Goal: Check status: Check status

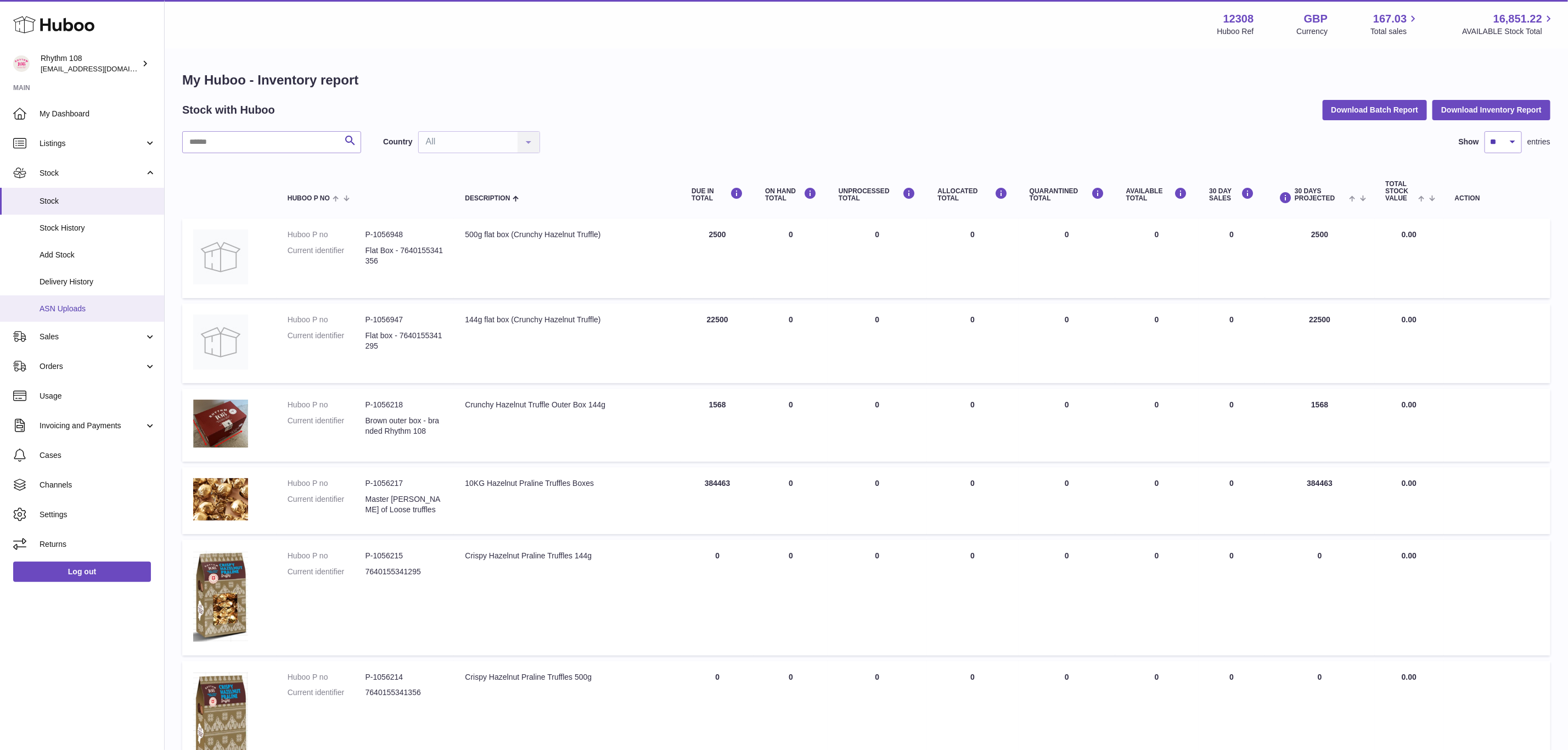
click at [70, 308] on span "ASN Uploads" at bounding box center [98, 309] width 117 height 10
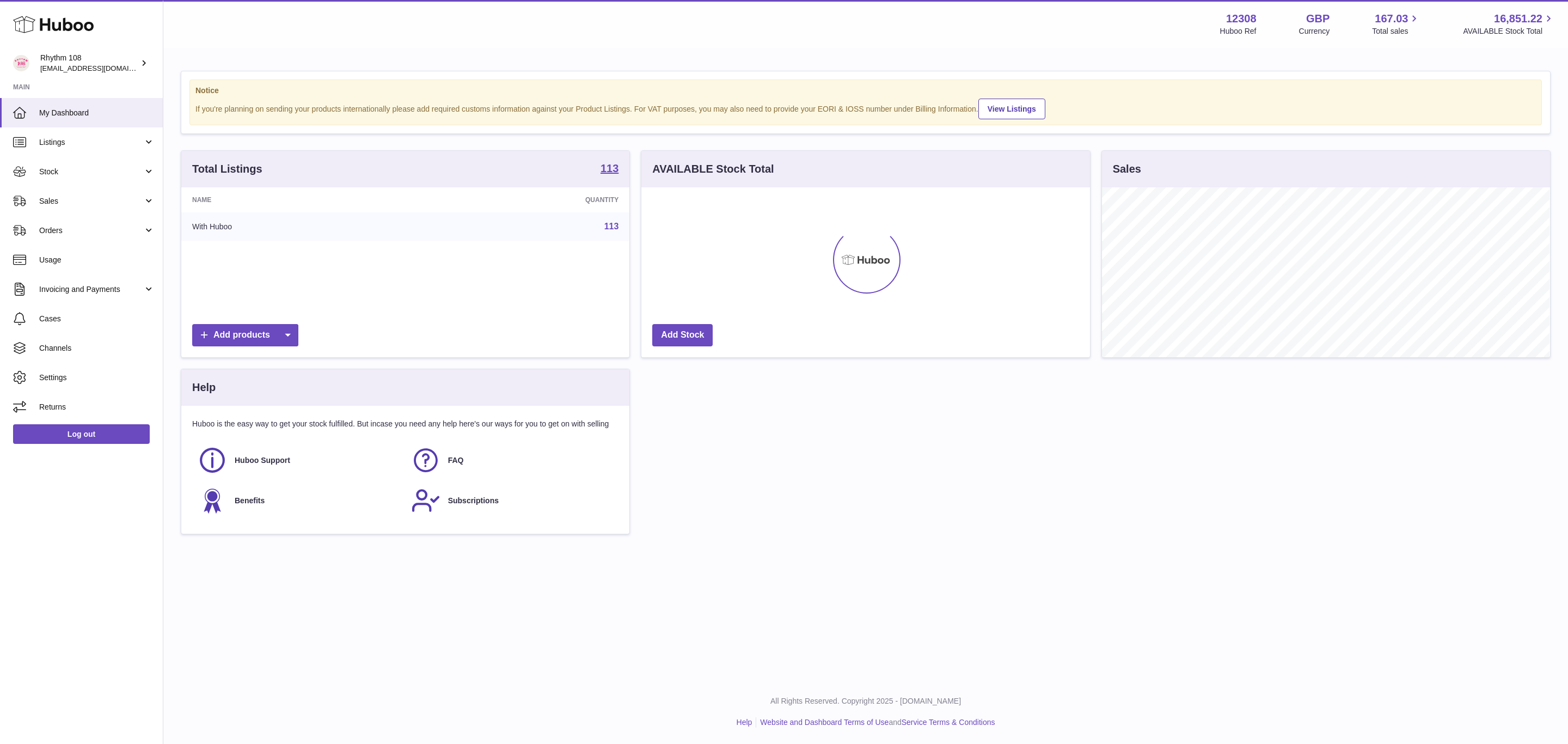
scroll to position [170, 447]
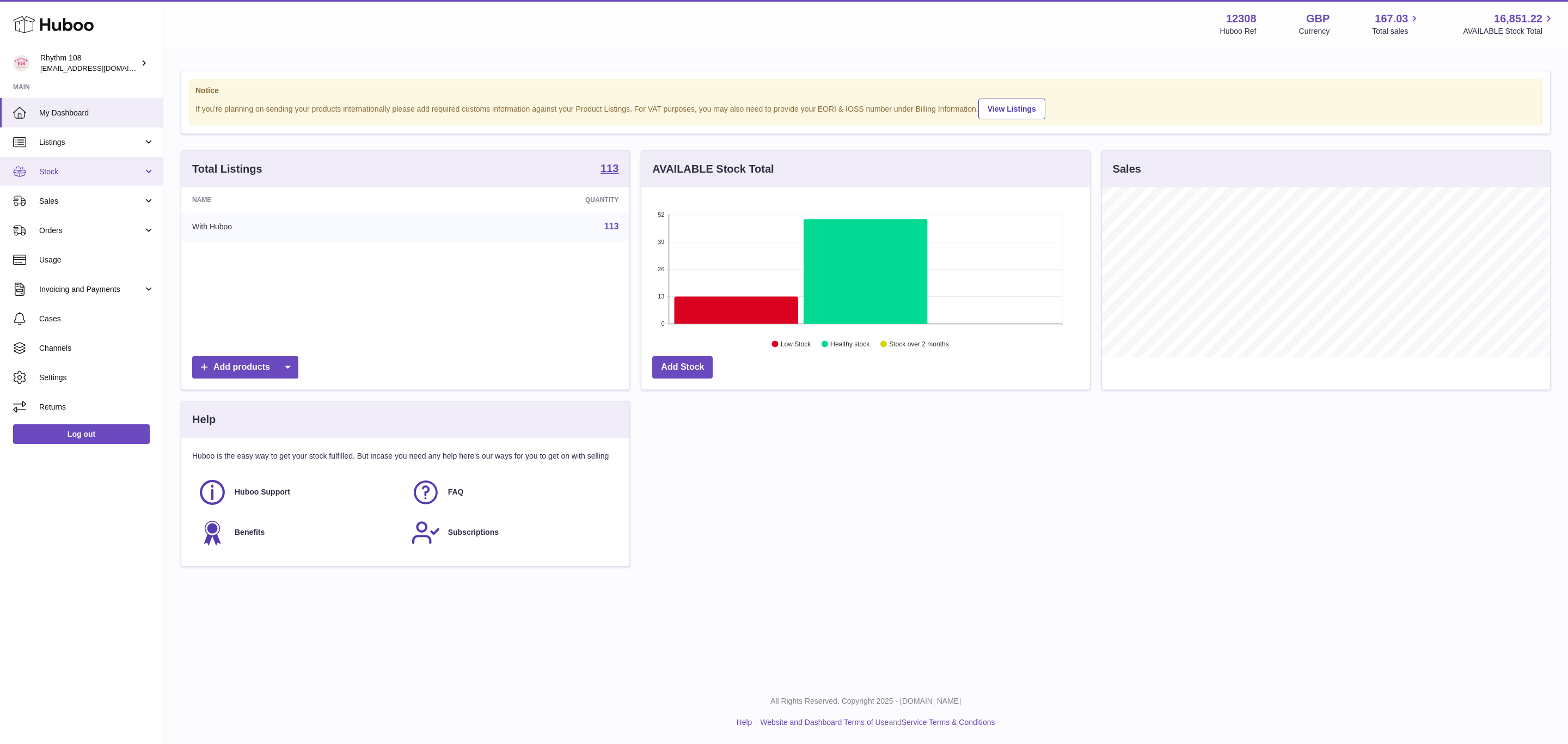
click at [67, 169] on span "Stock" at bounding box center [91, 172] width 104 height 10
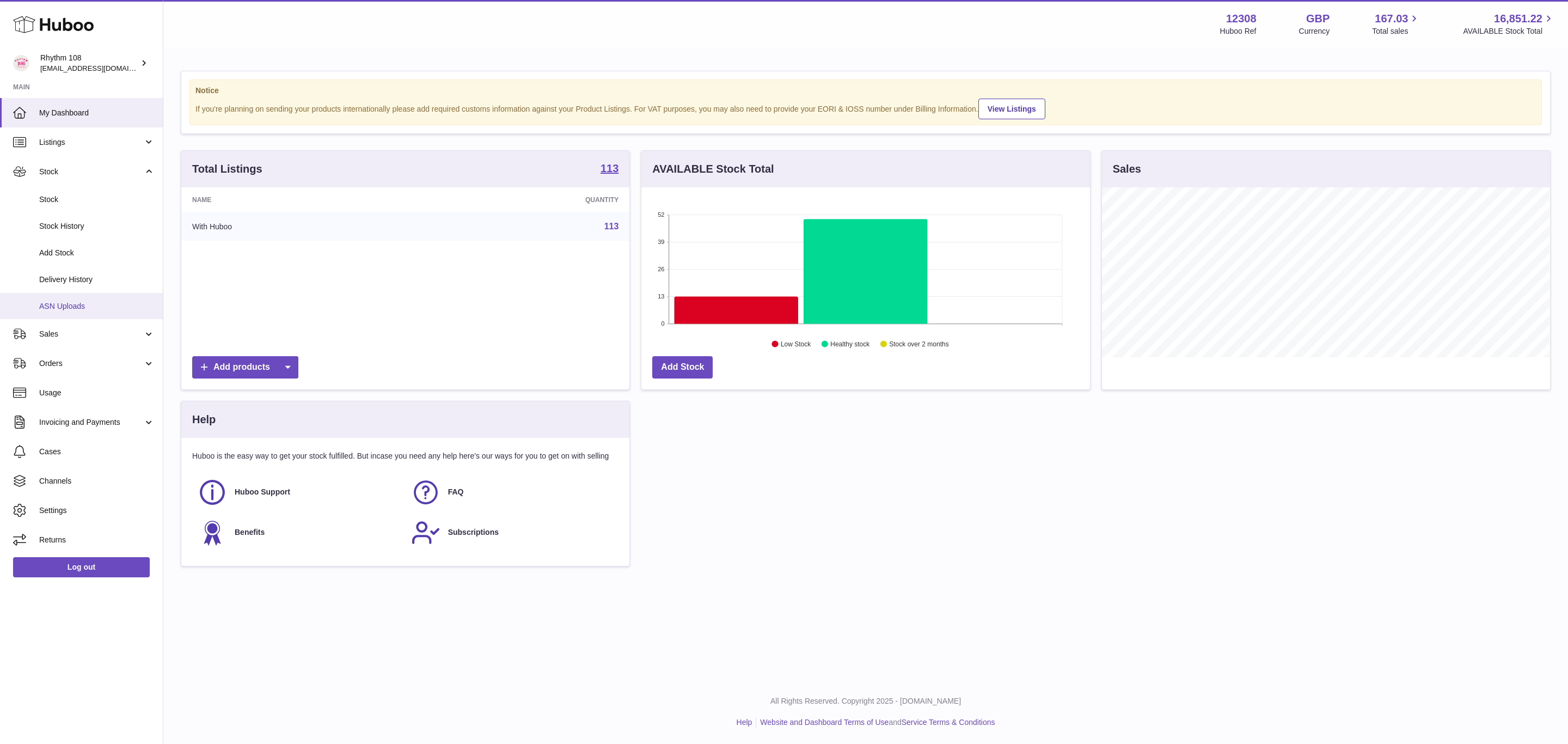
click at [74, 301] on span "ASN Uploads" at bounding box center [97, 306] width 116 height 10
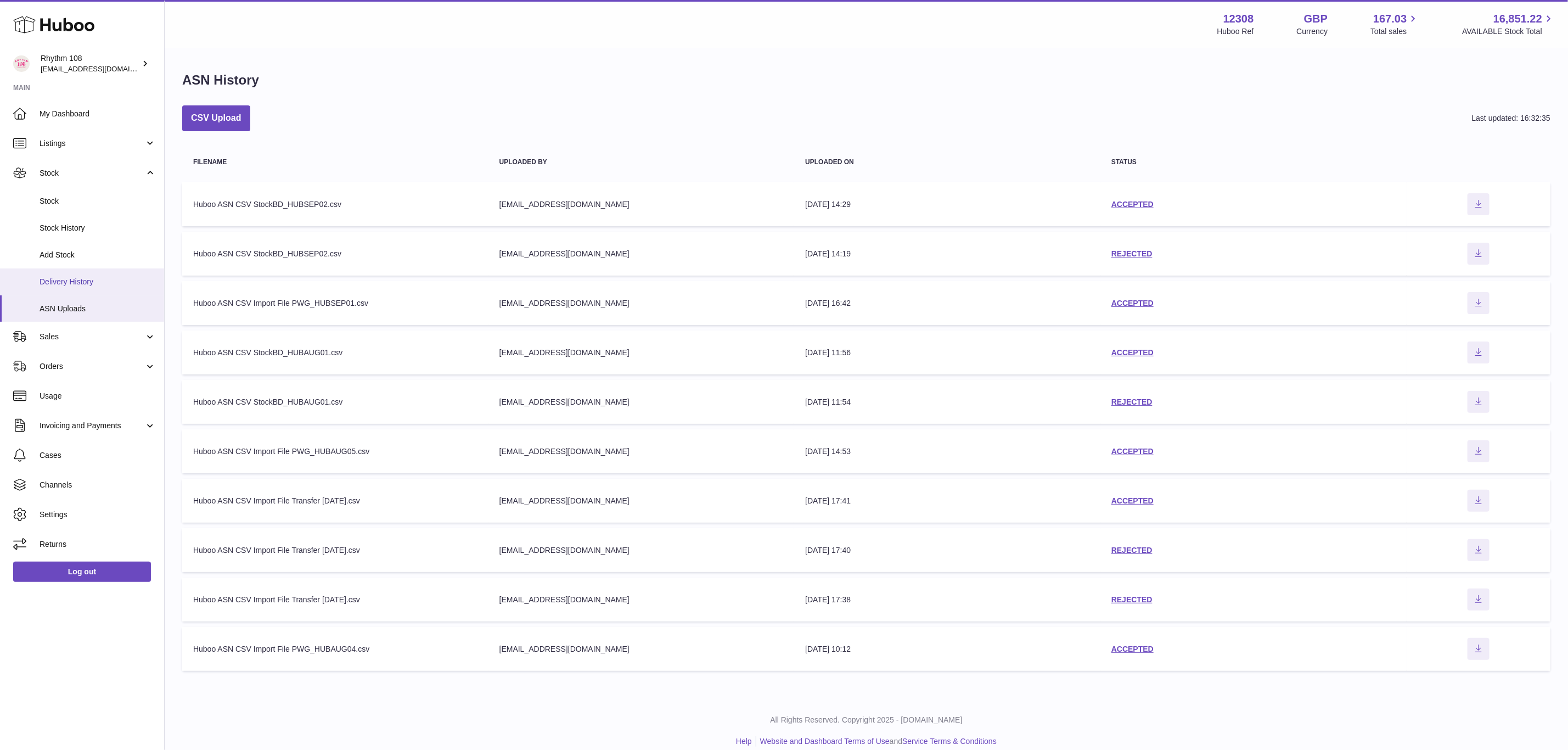
click at [96, 285] on span "Delivery History" at bounding box center [98, 282] width 117 height 10
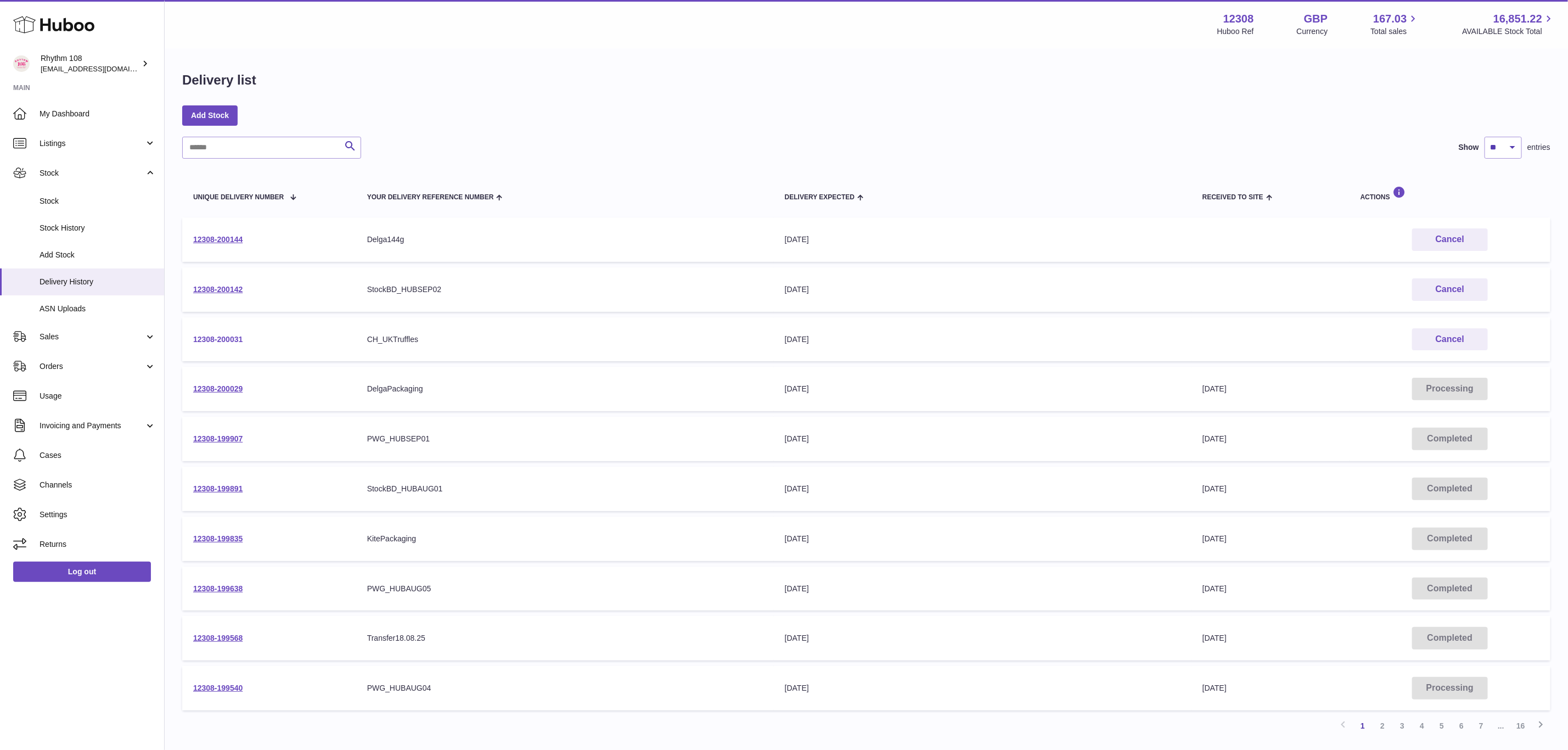
click at [204, 340] on link "12308-200031" at bounding box center [218, 339] width 49 height 9
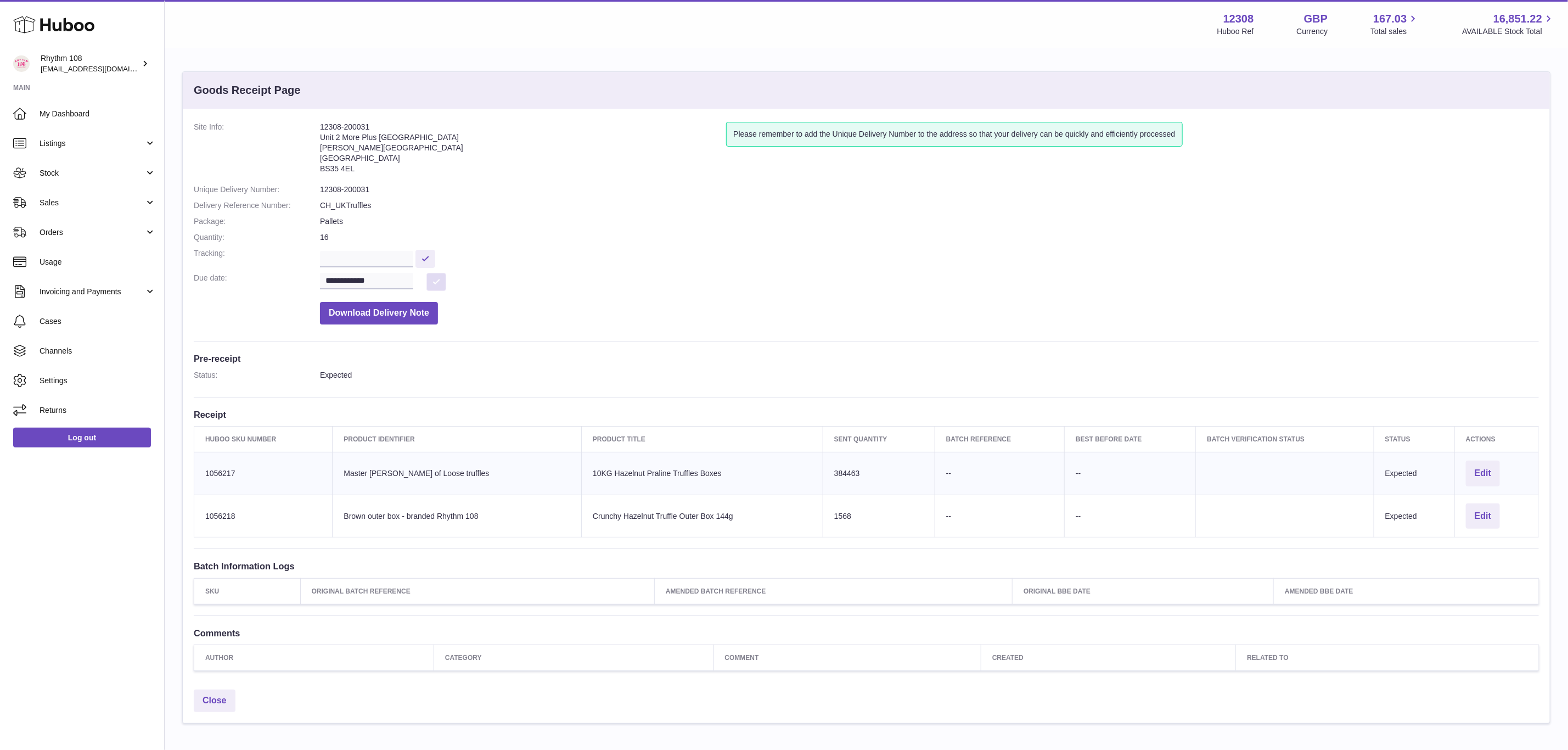
click at [436, 280] on button at bounding box center [436, 282] width 20 height 18
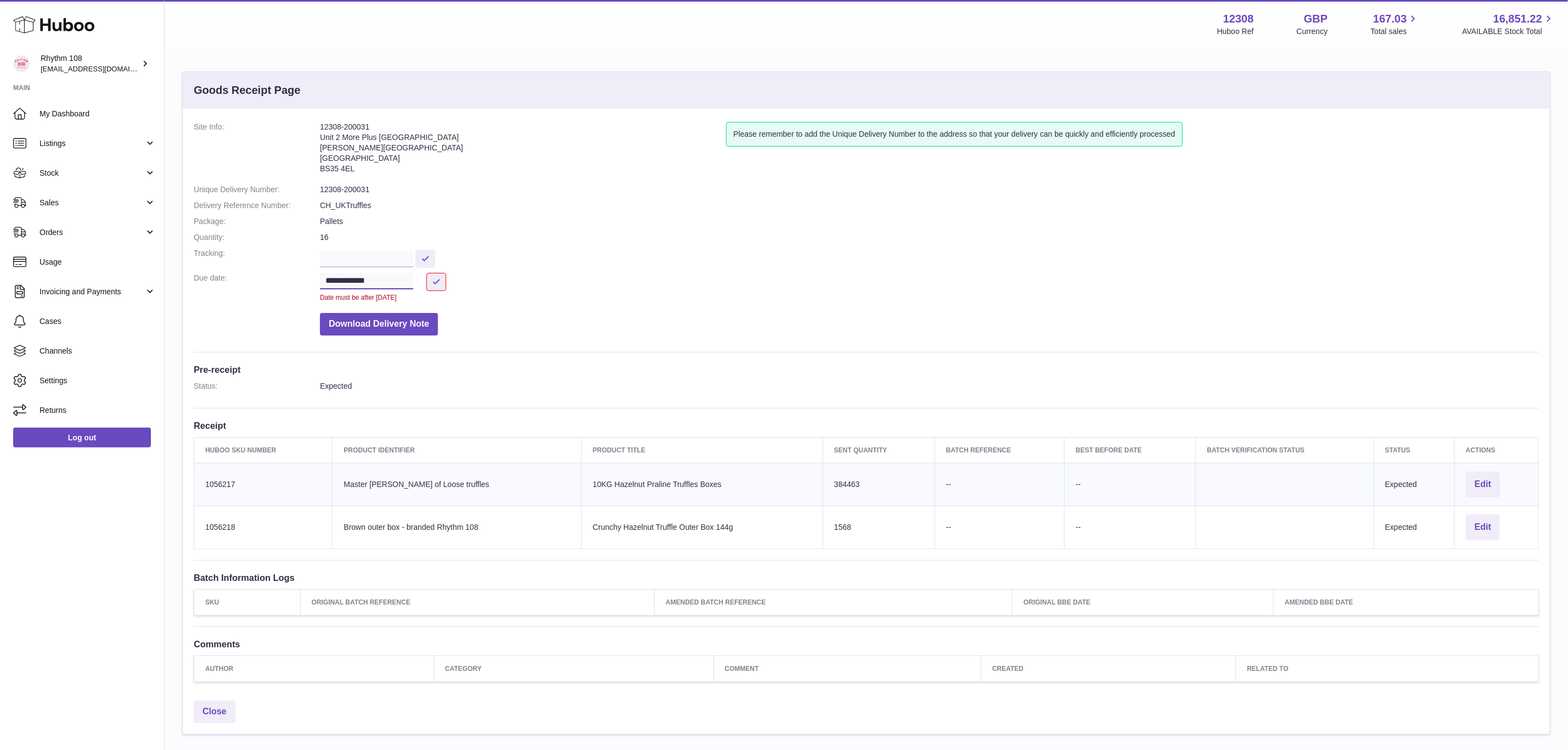
click at [356, 276] on input "**********" at bounding box center [366, 281] width 93 height 17
click at [362, 362] on span "9" at bounding box center [360, 366] width 20 height 20
type input "**********"
click at [435, 282] on button at bounding box center [436, 282] width 20 height 18
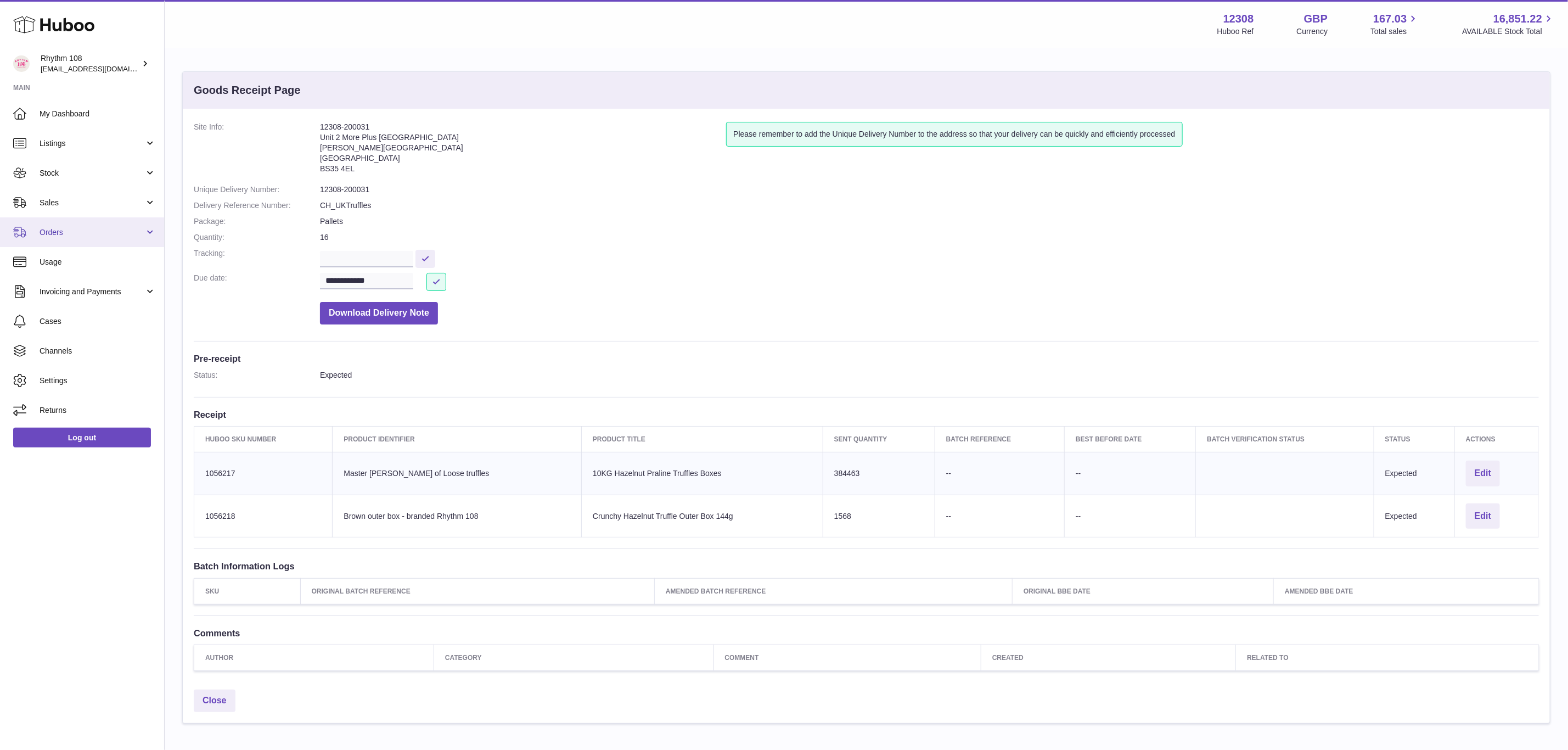
click at [65, 232] on span "Orders" at bounding box center [91, 232] width 105 height 10
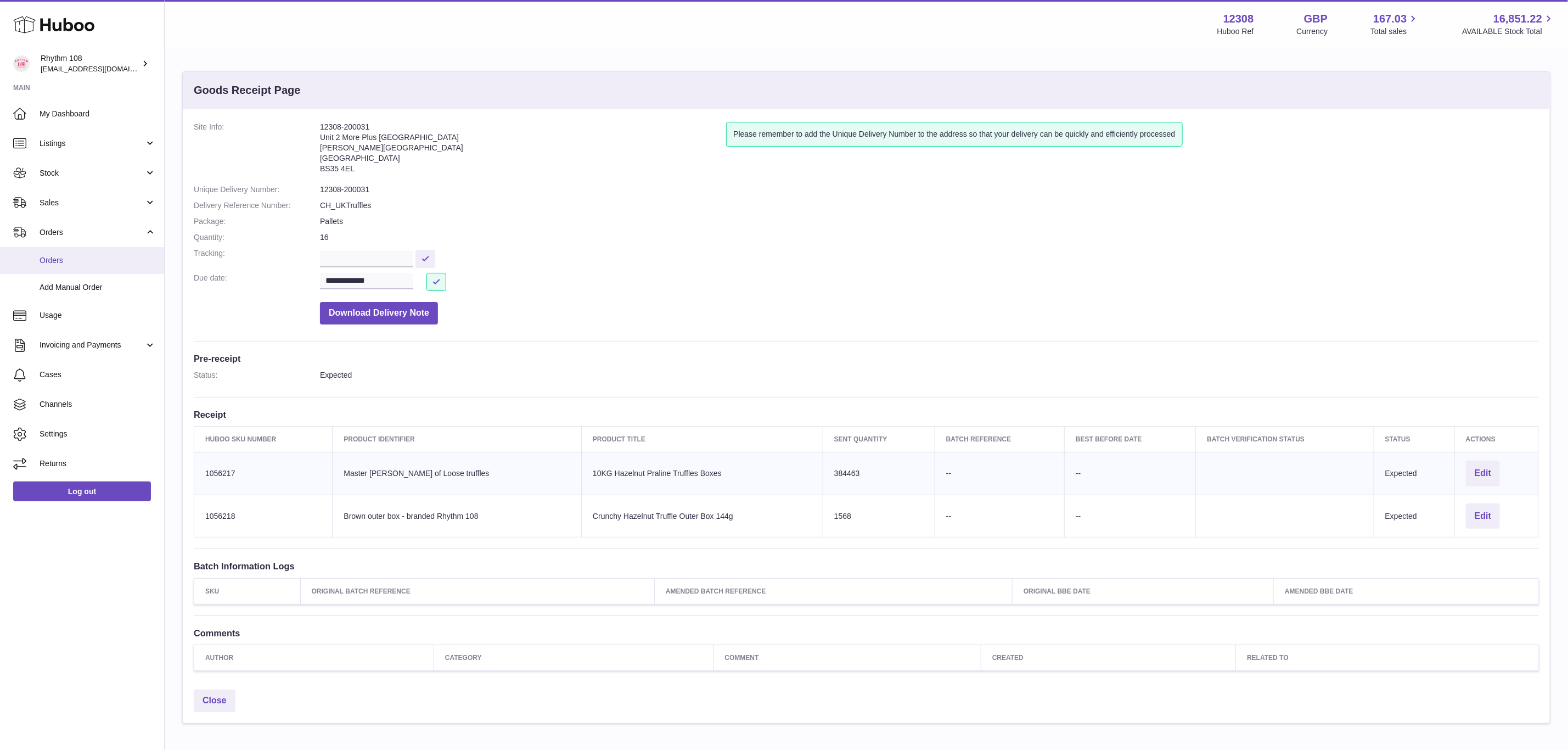
click at [65, 253] on link "Orders" at bounding box center [82, 260] width 164 height 27
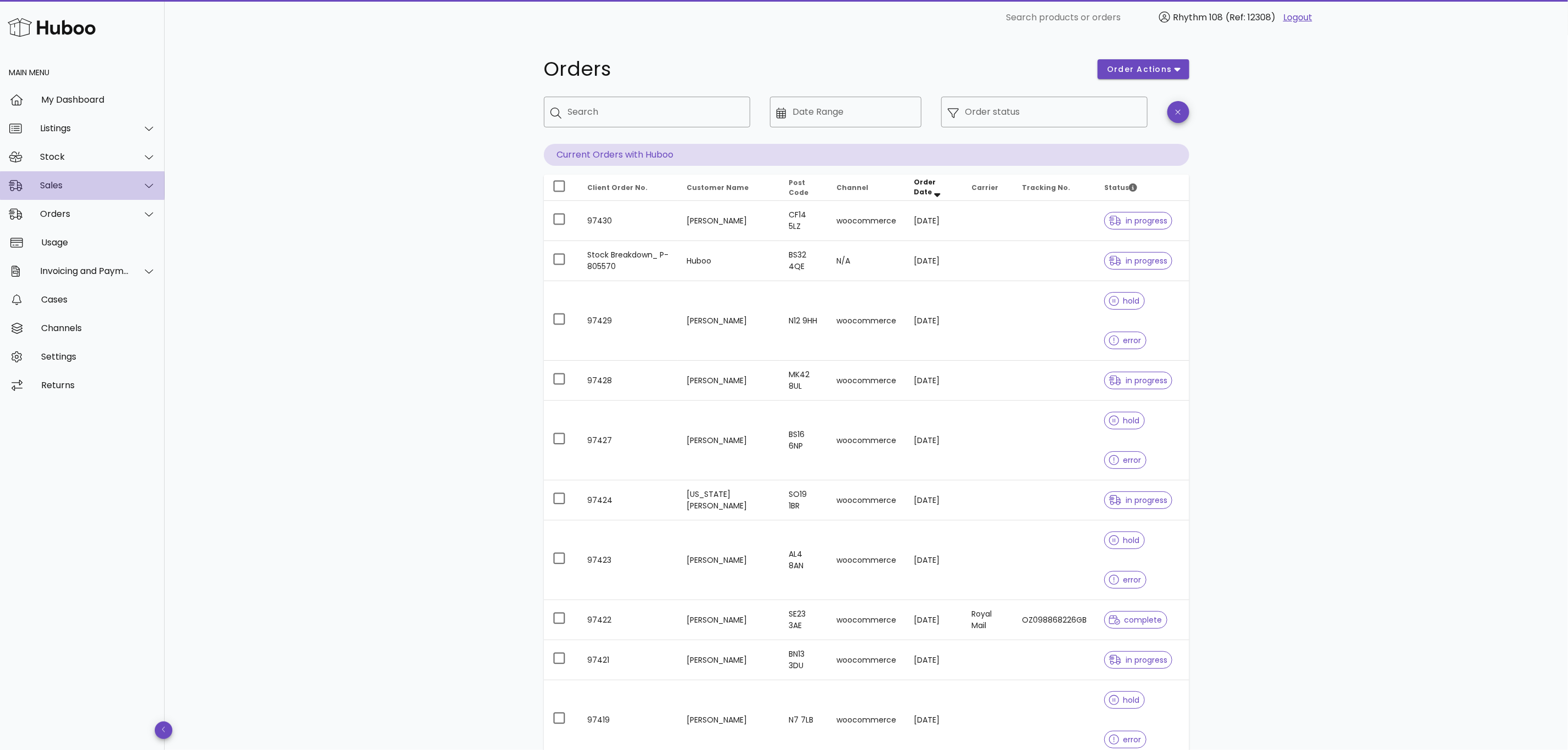
click at [74, 188] on div "Sales" at bounding box center [85, 185] width 90 height 10
click at [77, 214] on div "Sales" at bounding box center [98, 212] width 117 height 10
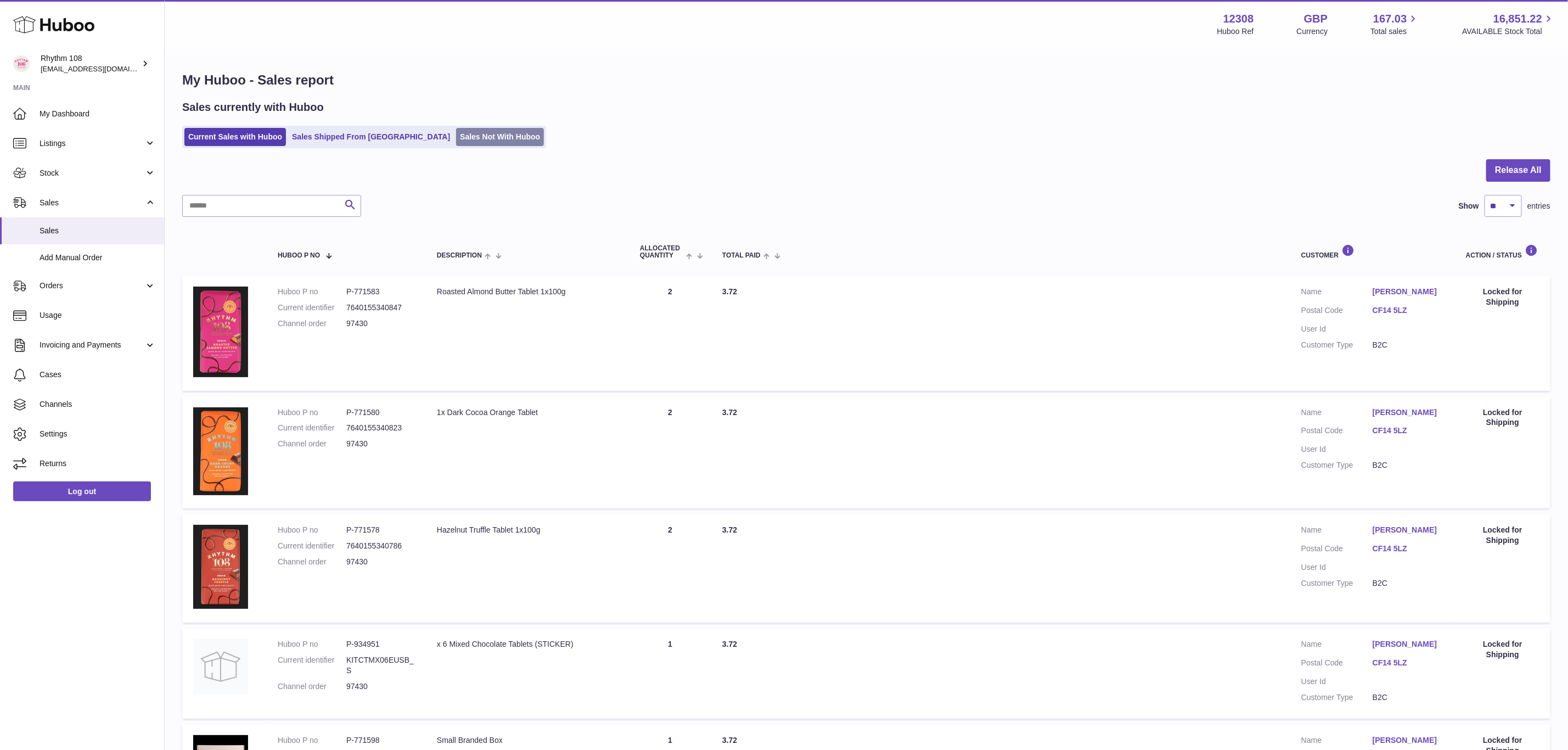
click at [469, 145] on link "Sales Not With Huboo" at bounding box center [500, 137] width 88 height 18
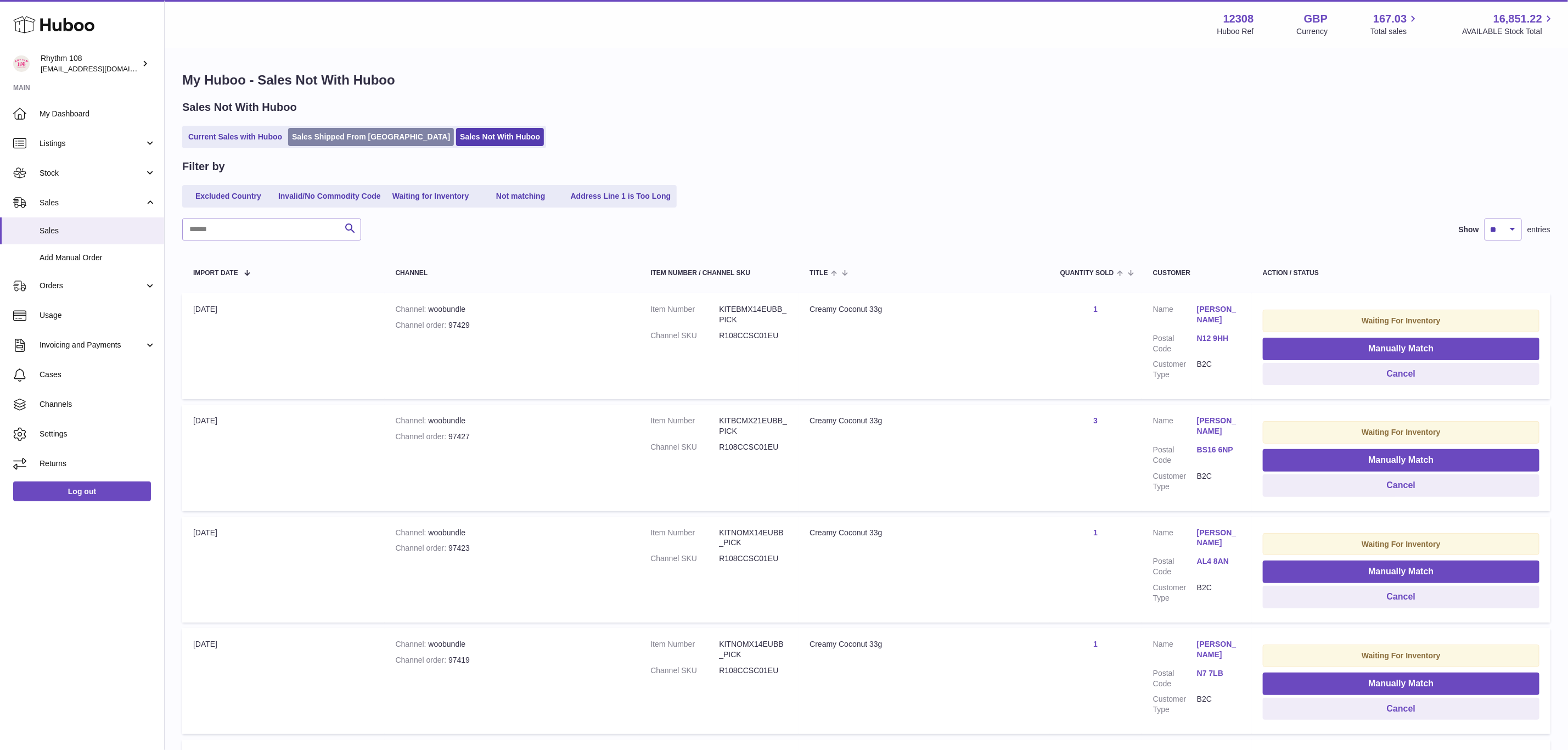
click at [358, 140] on link "Sales Shipped From [GEOGRAPHIC_DATA]" at bounding box center [371, 137] width 166 height 18
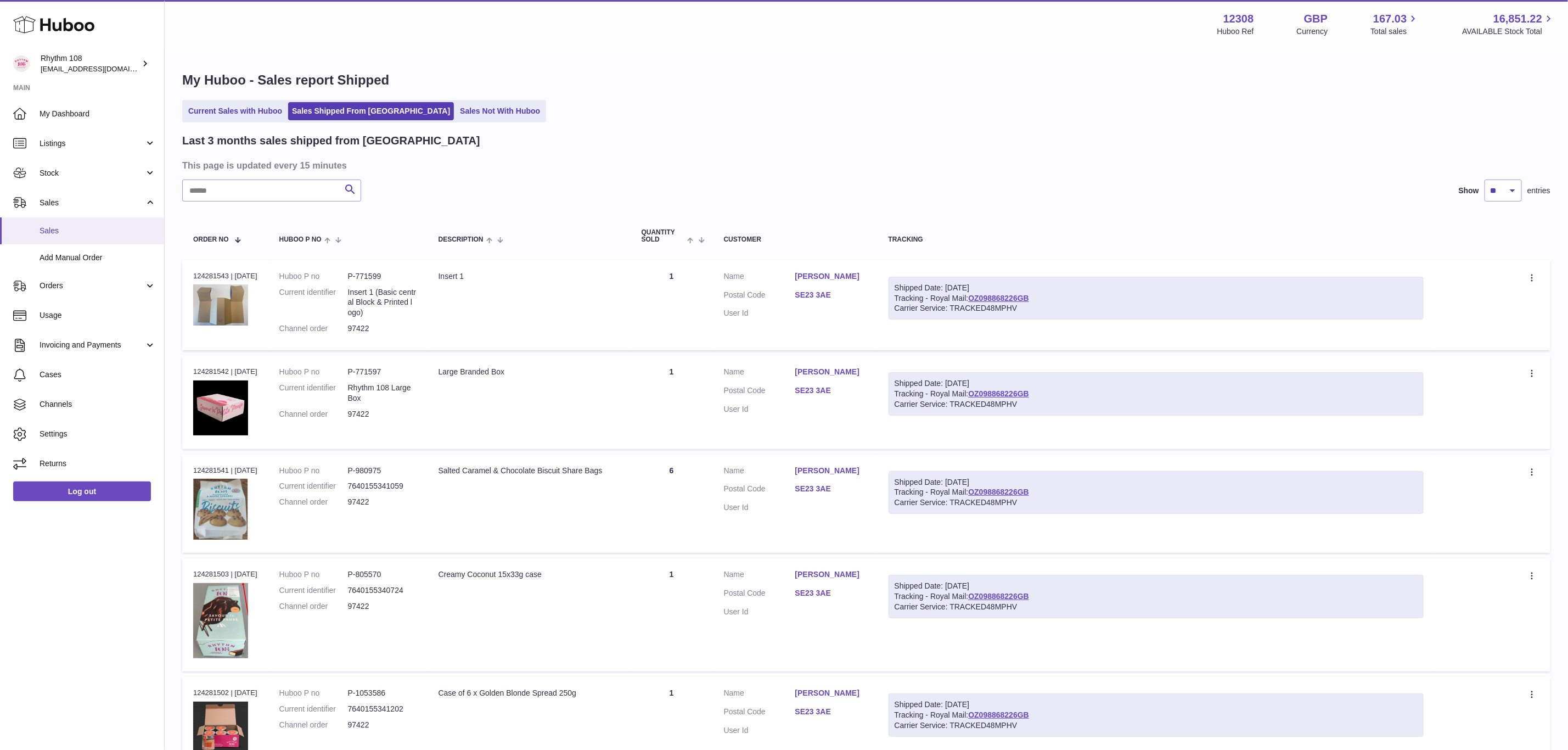
click at [51, 234] on span "Sales" at bounding box center [98, 231] width 117 height 10
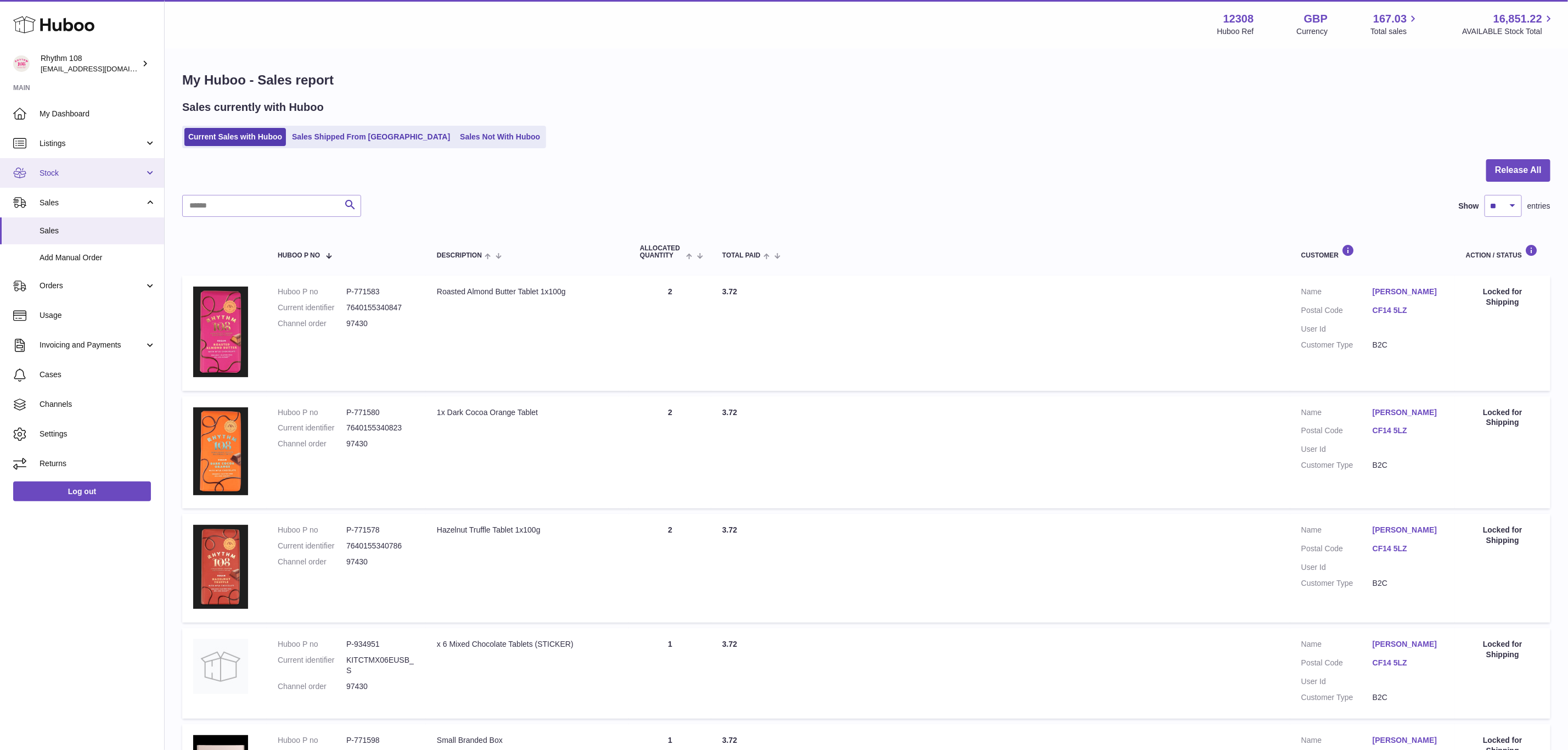
click at [63, 180] on link "Stock" at bounding box center [82, 173] width 164 height 29
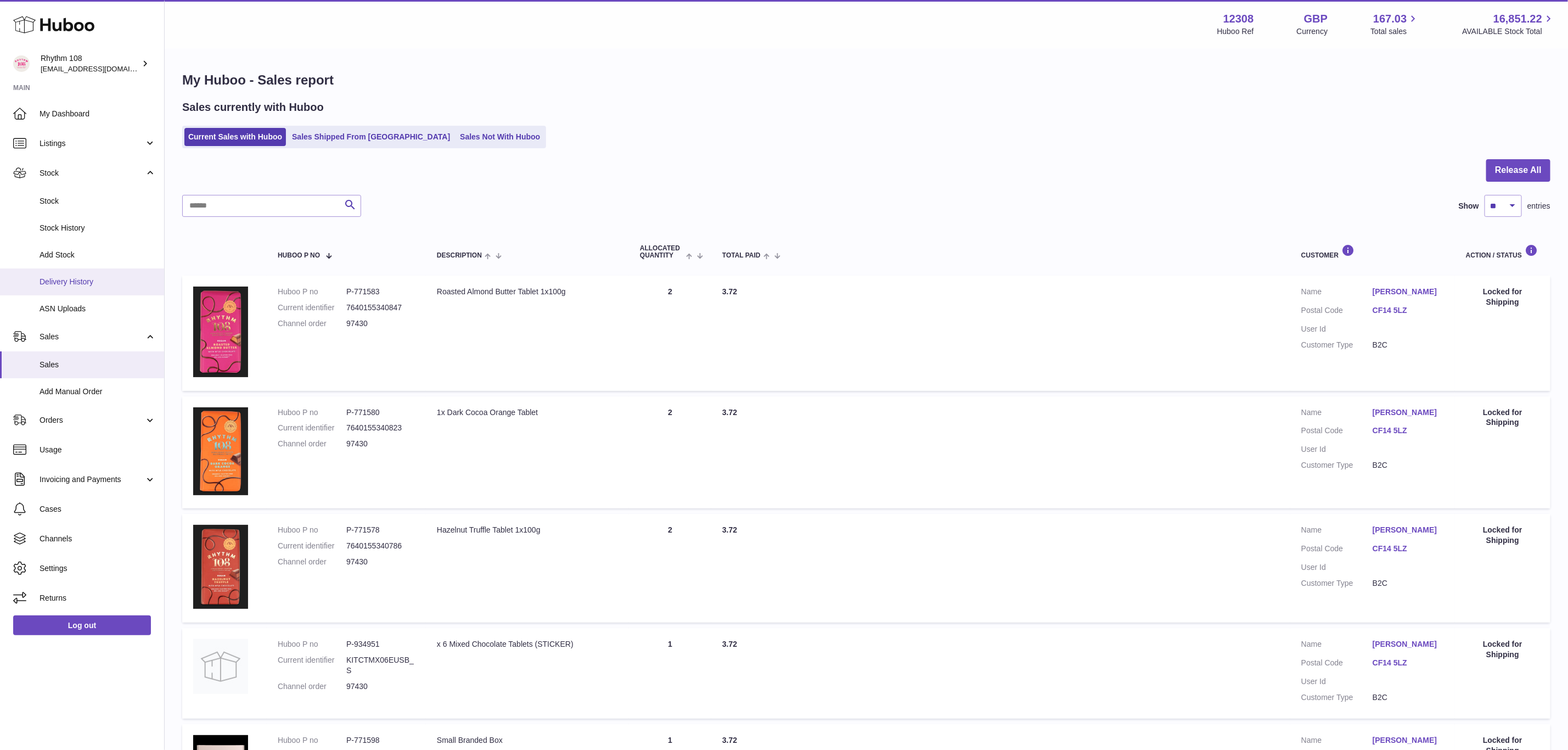
click at [69, 280] on span "Delivery History" at bounding box center [98, 282] width 117 height 10
